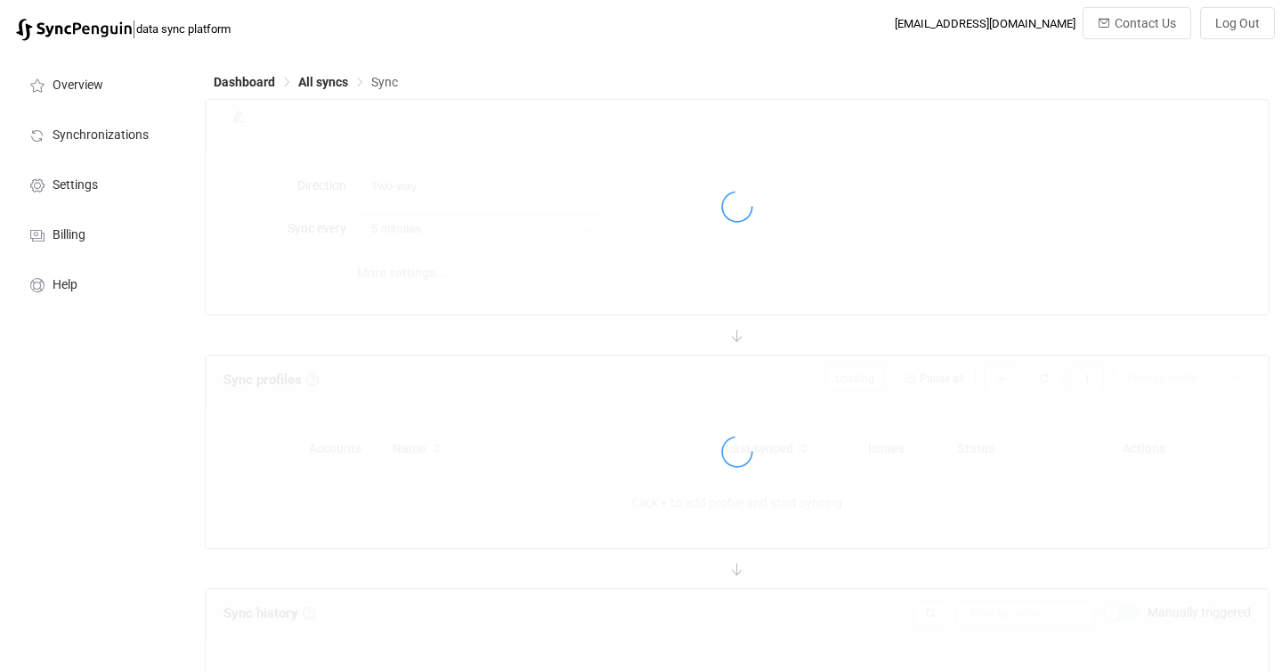
type input "10 minutes"
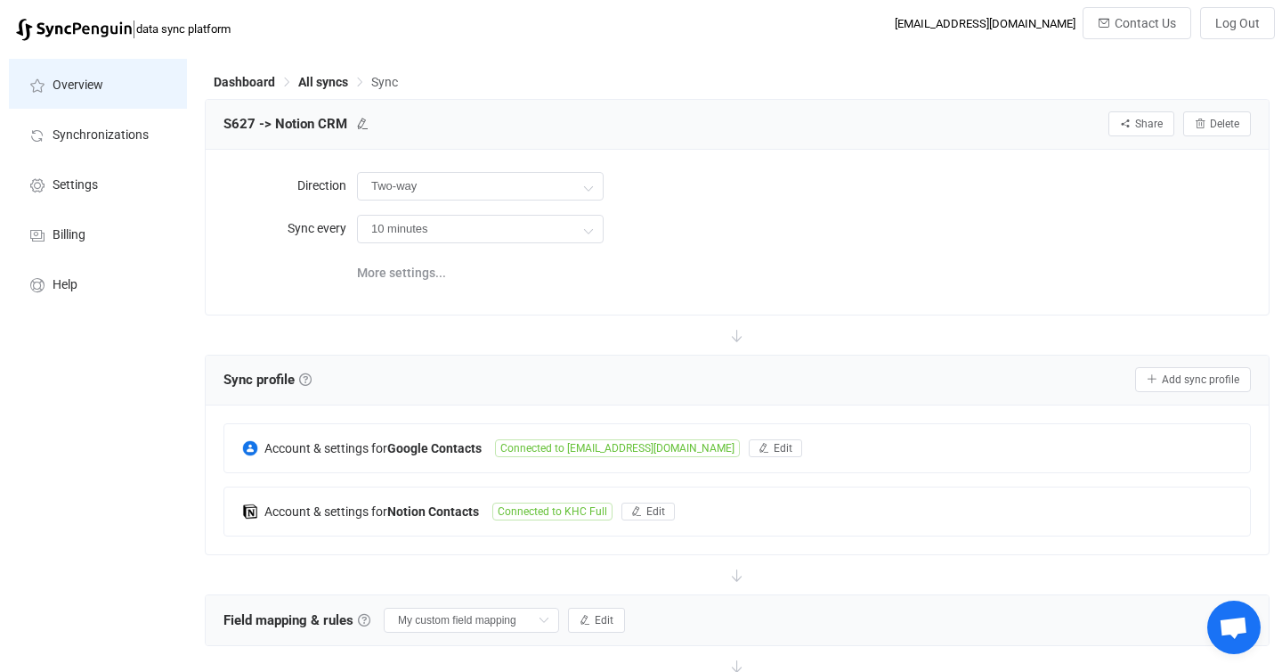
click at [95, 87] on span "Overview" at bounding box center [78, 85] width 51 height 14
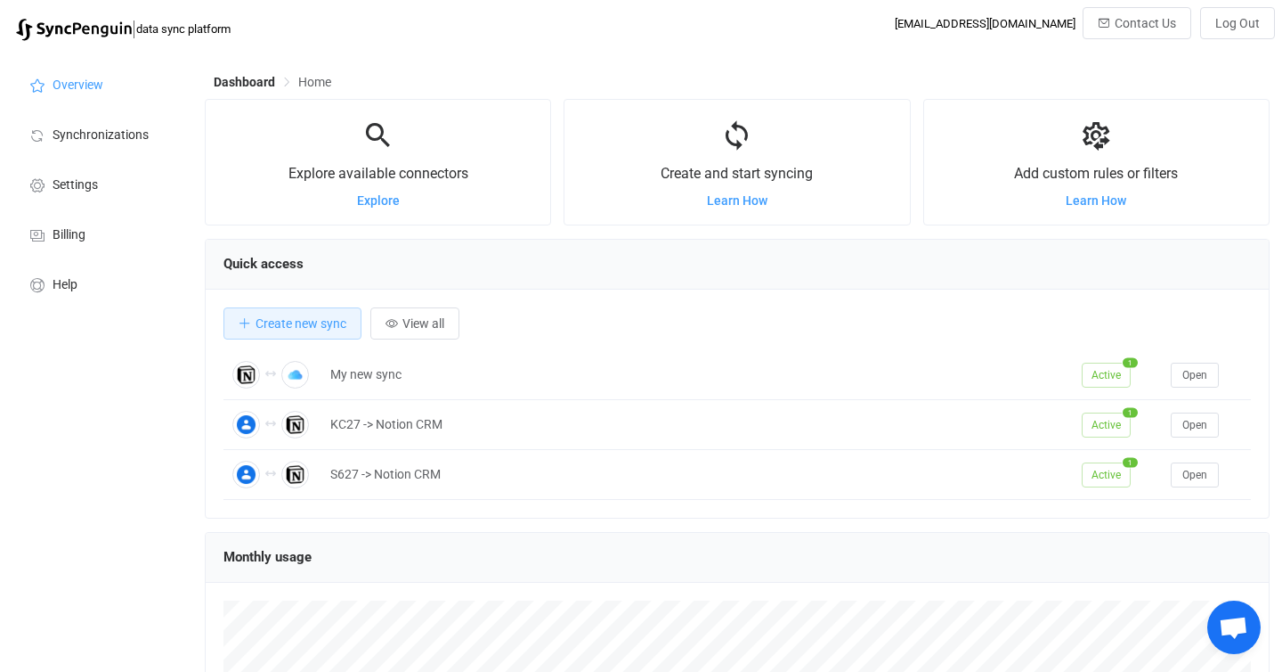
click at [306, 73] on div "Dashboard Home" at bounding box center [737, 85] width 1065 height 27
click at [306, 76] on span "Home" at bounding box center [314, 82] width 33 height 14
click at [92, 142] on li "Synchronizations" at bounding box center [98, 134] width 178 height 50
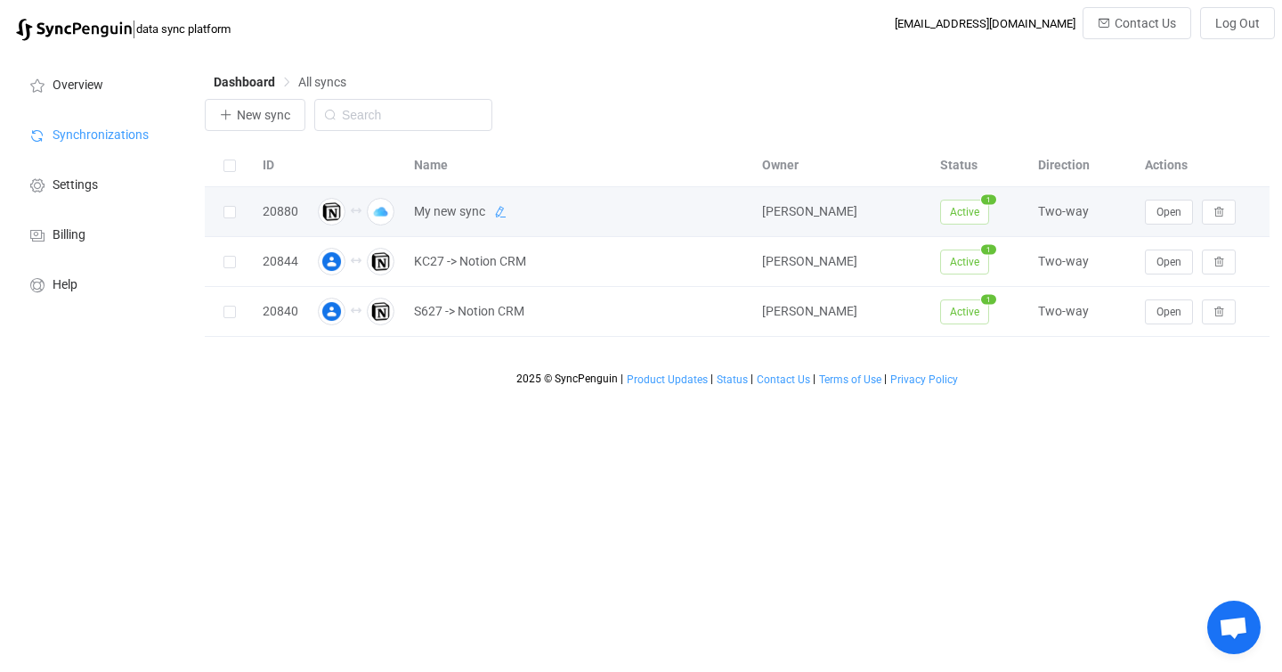
click at [501, 214] on icon at bounding box center [500, 212] width 12 height 12
click at [501, 214] on input "My new sync" at bounding box center [555, 212] width 301 height 27
click at [425, 210] on input "My new sync" at bounding box center [555, 212] width 301 height 27
drag, startPoint x: 425, startPoint y: 210, endPoint x: 527, endPoint y: 227, distance: 103.8
click at [525, 225] on input "My new sync" at bounding box center [555, 212] width 301 height 27
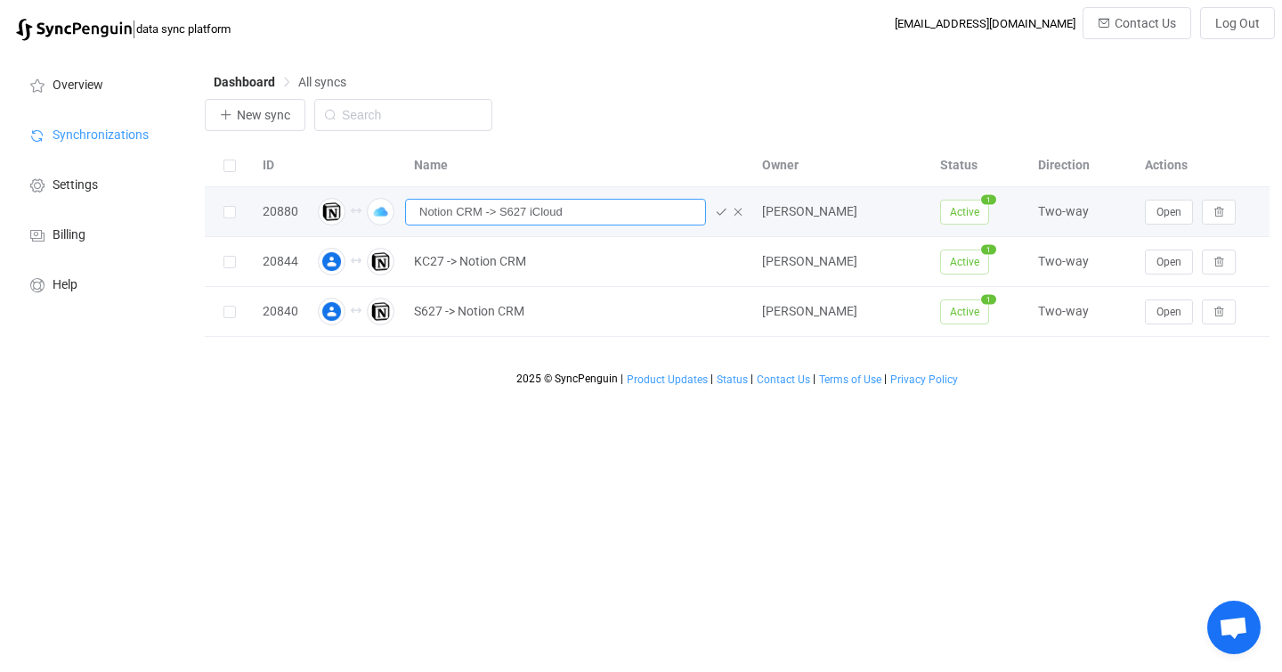
click at [500, 212] on input "Notion CRM -> S627 iCloud" at bounding box center [555, 212] width 301 height 27
type input "Notion CRM -> S627 iCloud"
click at [717, 215] on icon at bounding box center [721, 212] width 12 height 12
